Goal: Find contact information: Find contact information

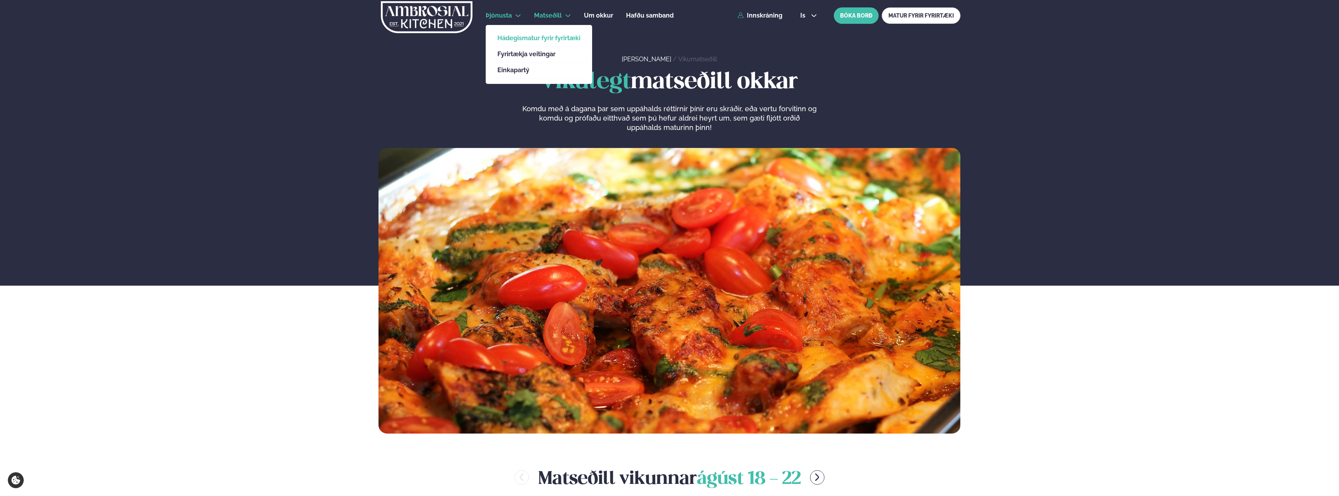
click at [508, 38] on link "Hádegismatur fyrir fyrirtæki" at bounding box center [539, 38] width 83 height 6
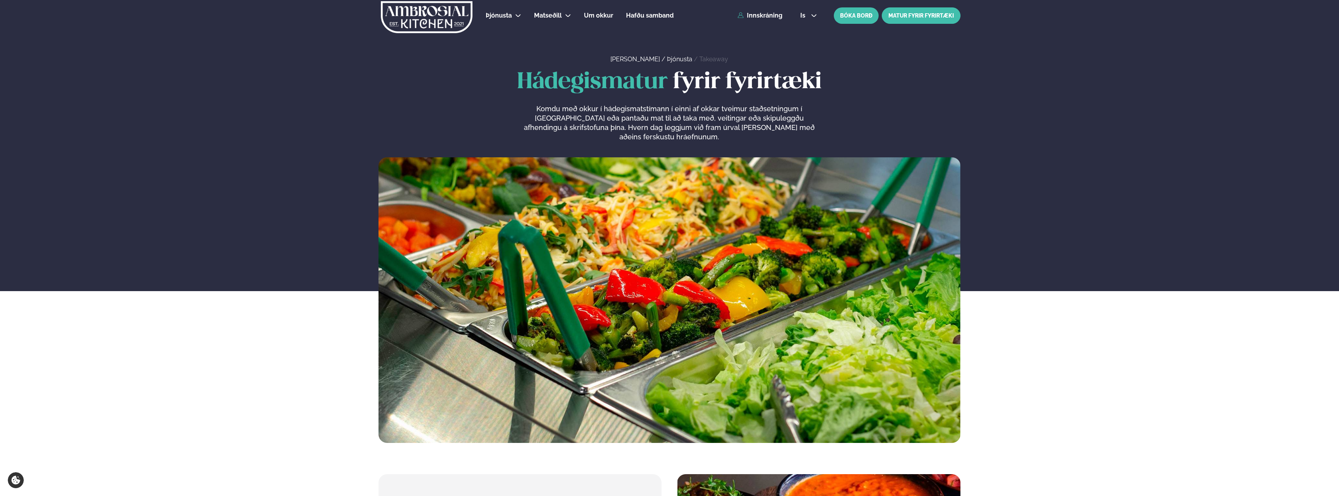
click at [925, 16] on link "MATUR FYRIR FYRIRTÆKI" at bounding box center [921, 15] width 79 height 16
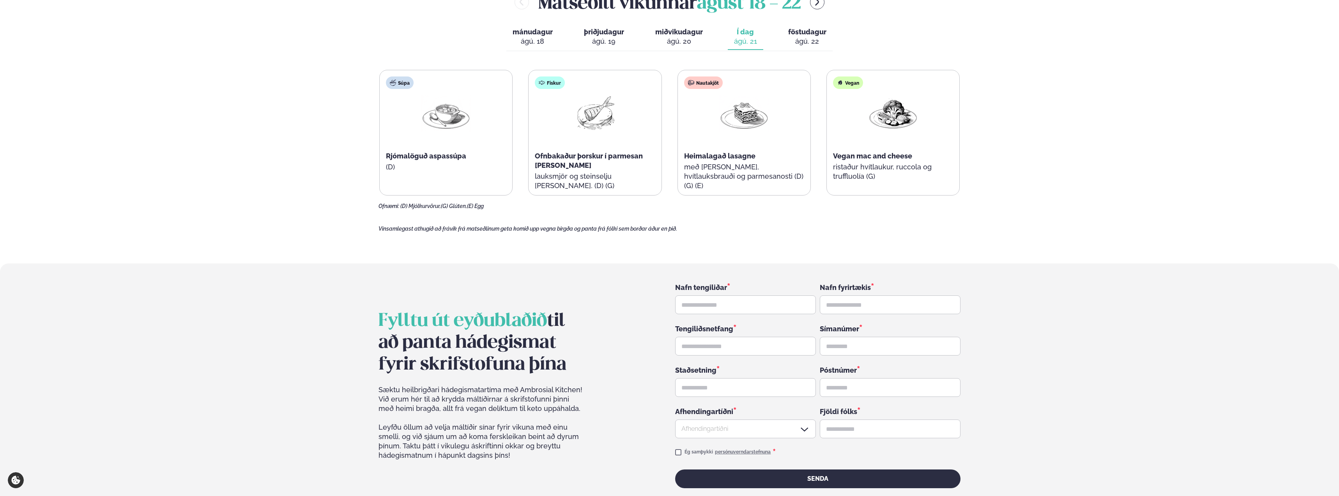
scroll to position [1092, 0]
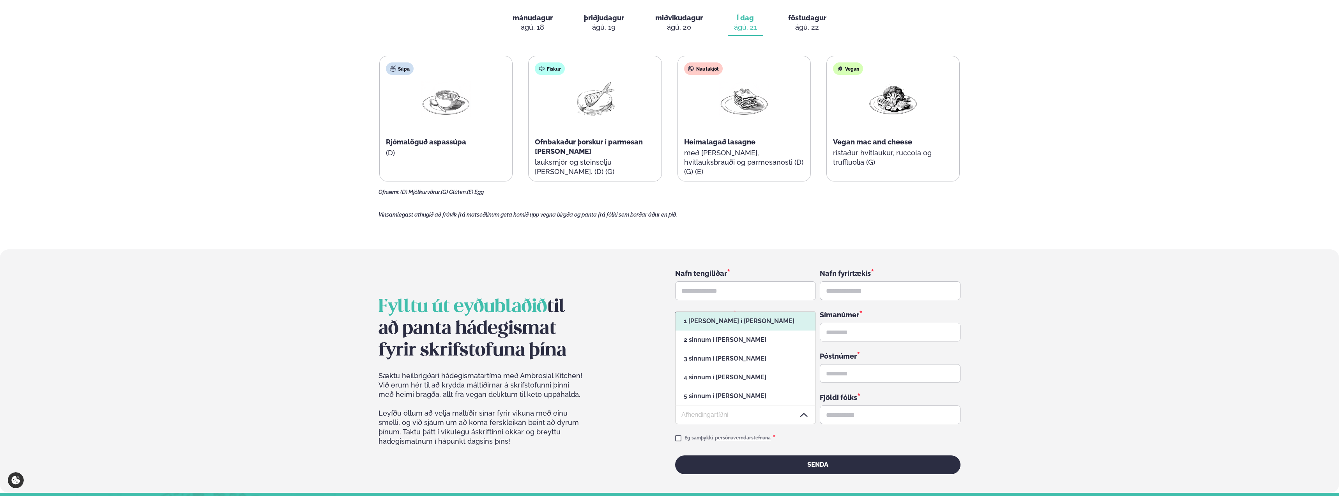
click at [747, 405] on div at bounding box center [745, 414] width 141 height 19
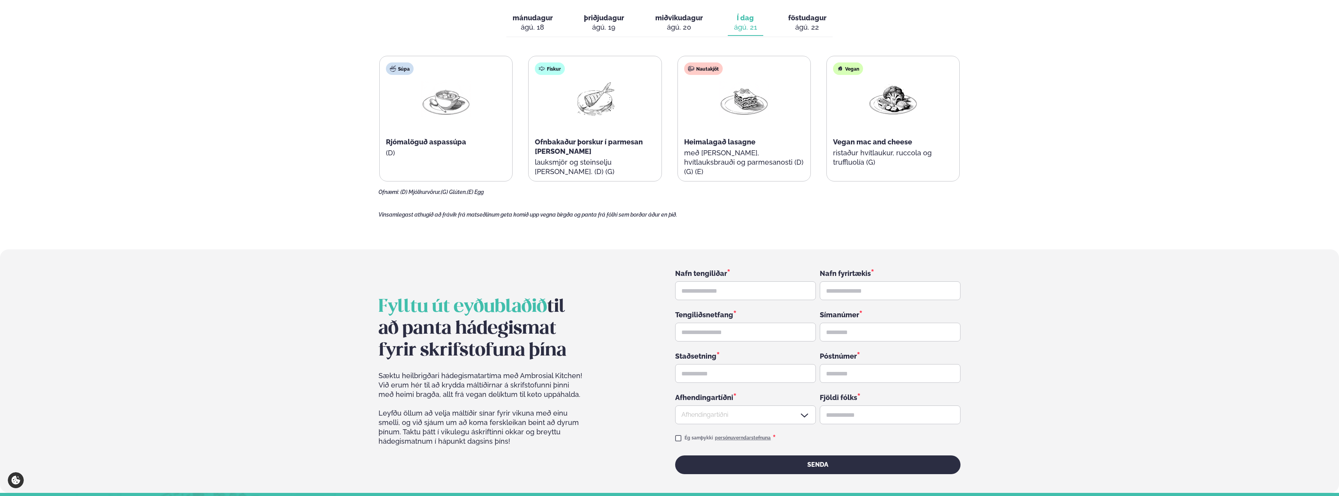
click at [1242, 336] on section "Fylltu út eyðublaðið til að panta hádegismat fyrir skrifstofuna þína Sæktu heil…" at bounding box center [669, 370] width 1339 height 243
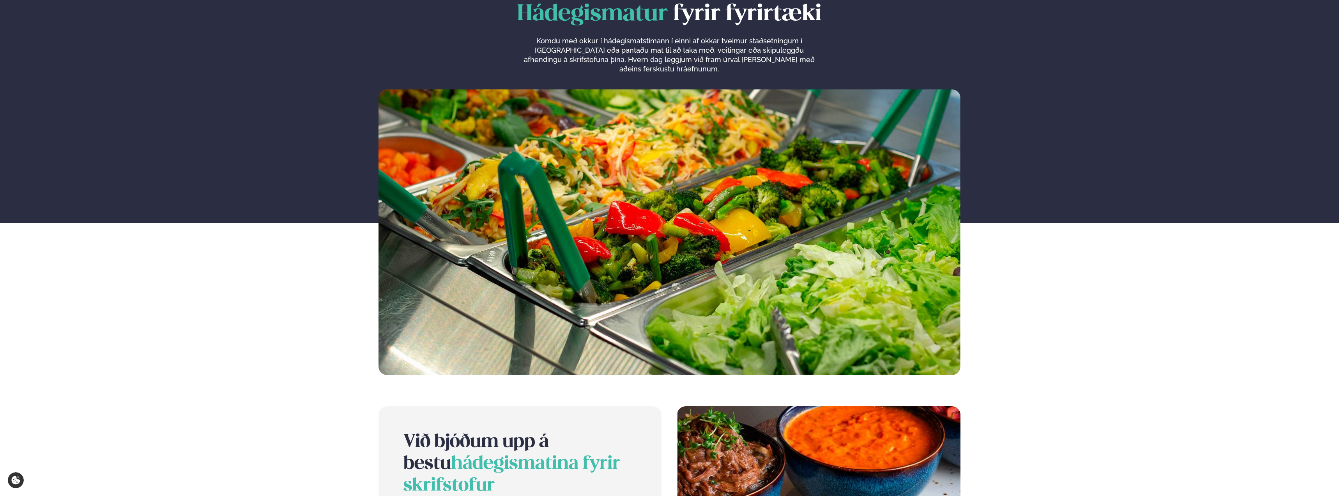
scroll to position [0, 0]
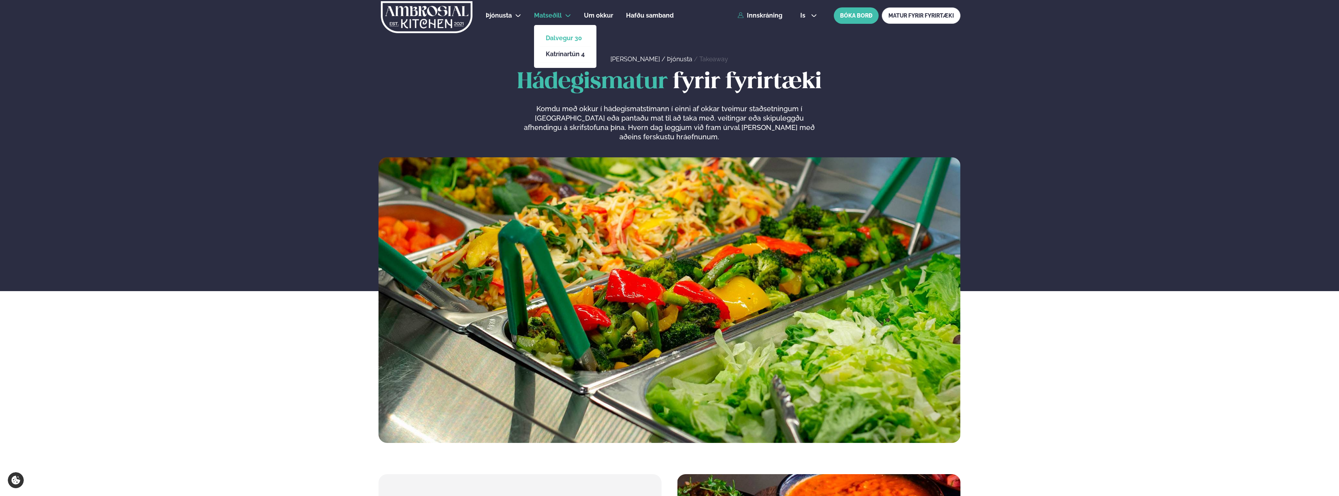
click at [557, 38] on link "Dalvegur 30" at bounding box center [565, 38] width 39 height 6
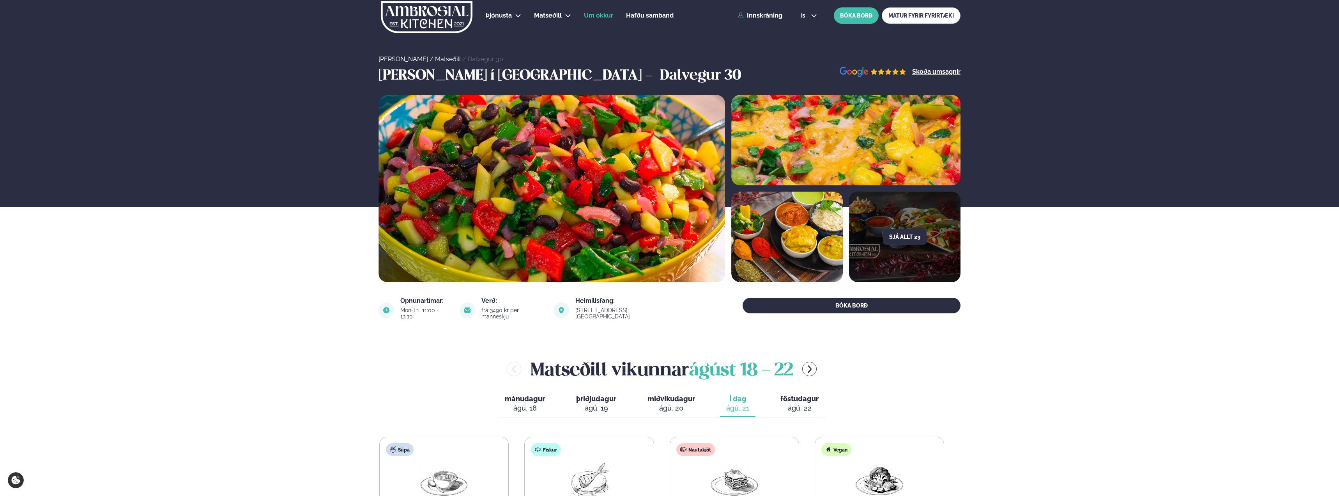
click at [591, 17] on span "Um okkur" at bounding box center [598, 15] width 29 height 7
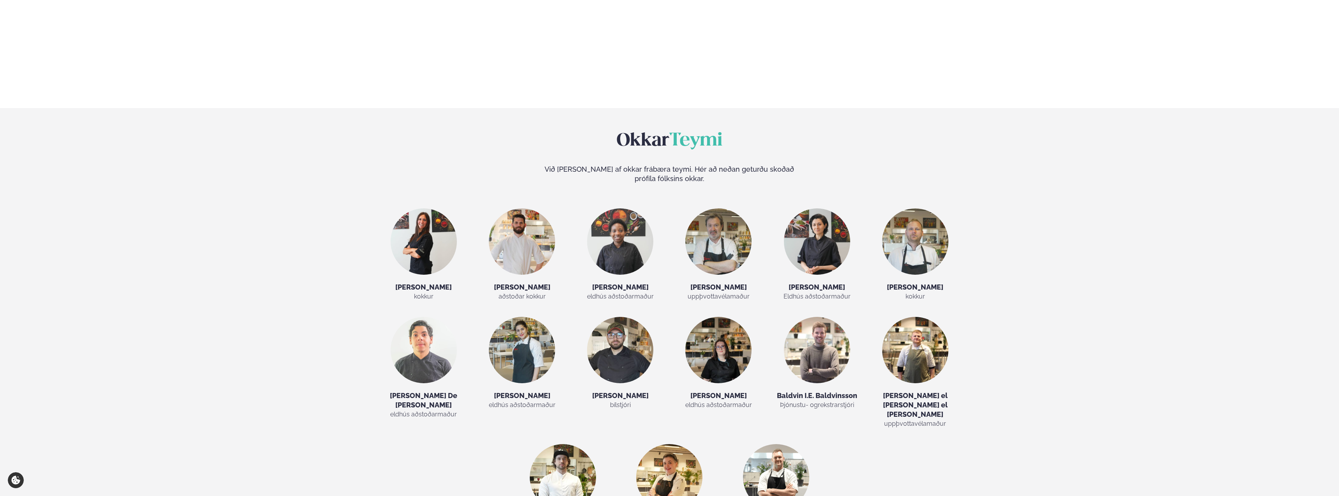
scroll to position [1443, 0]
